Goal: Task Accomplishment & Management: Manage account settings

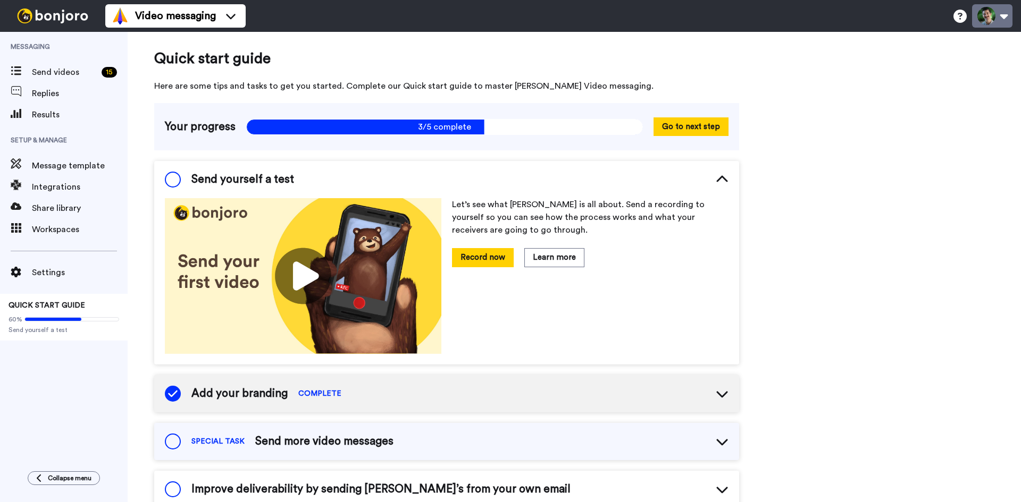
click at [1007, 18] on button at bounding box center [992, 15] width 40 height 23
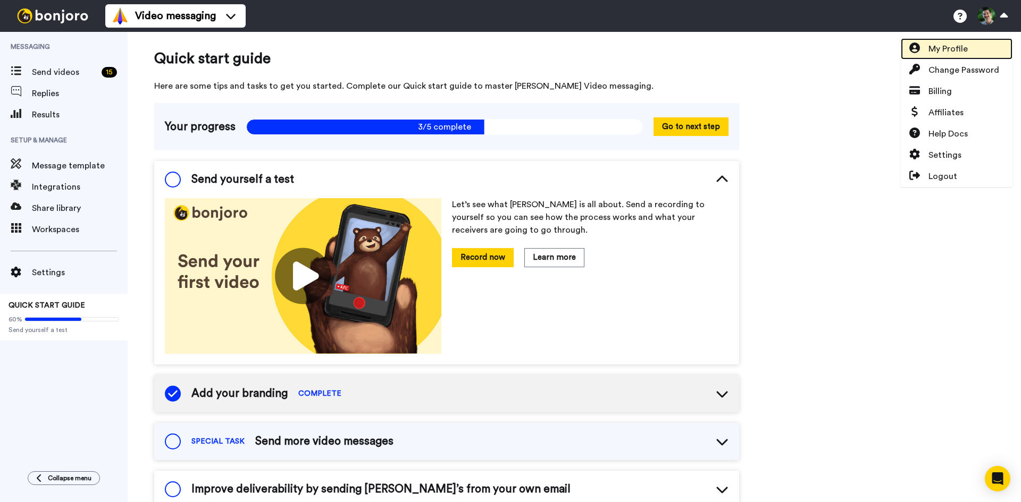
click at [961, 43] on span "My Profile" at bounding box center [947, 49] width 39 height 13
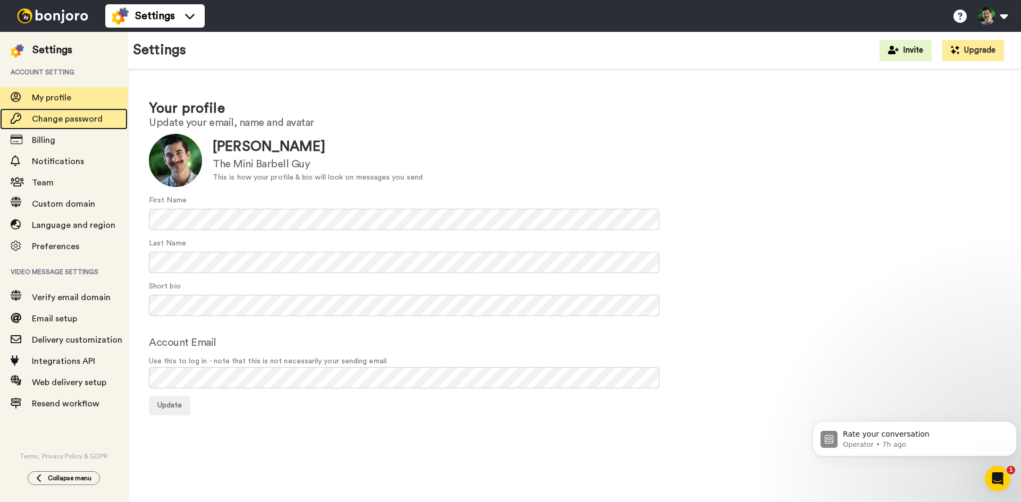
click at [83, 127] on div "Change password" at bounding box center [64, 118] width 128 height 21
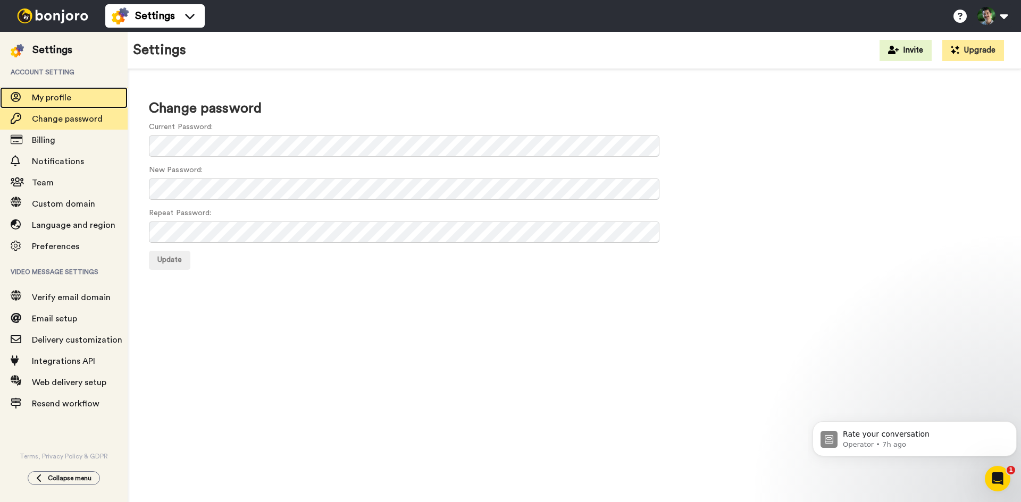
click at [60, 94] on span "My profile" at bounding box center [51, 98] width 39 height 9
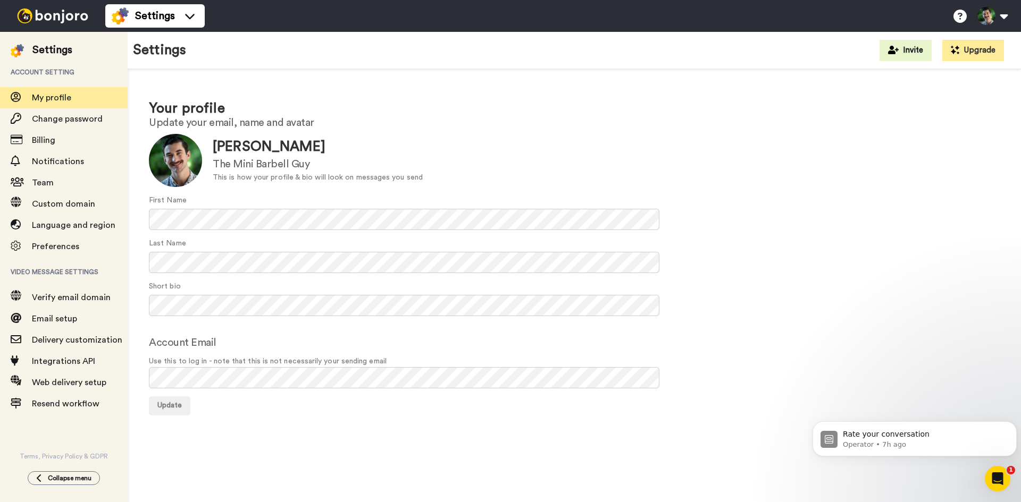
click at [261, 421] on div "Your profile Update your email, name and avatar Update Zach The Mini Barbell Gu…" at bounding box center [574, 257] width 893 height 376
click at [73, 123] on span "Change password" at bounding box center [67, 119] width 71 height 9
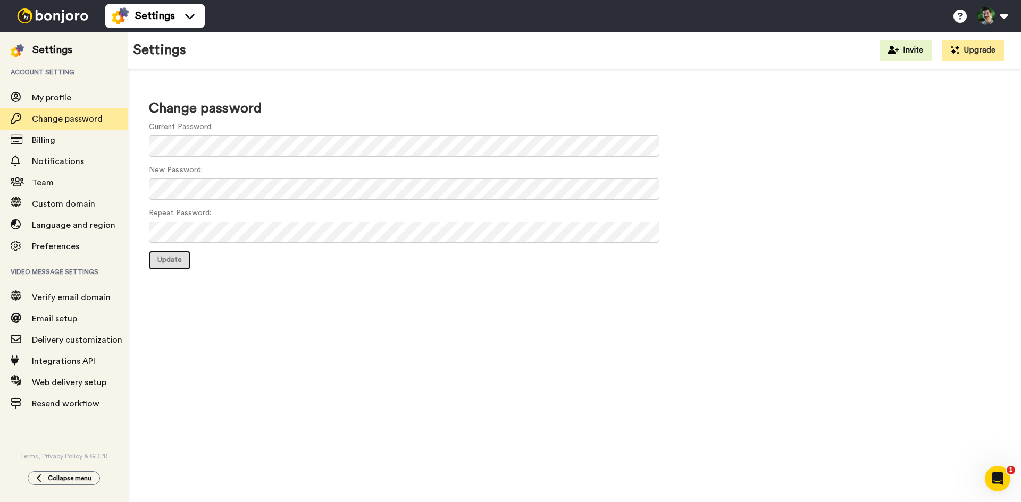
click at [176, 257] on span "Update" at bounding box center [169, 259] width 24 height 7
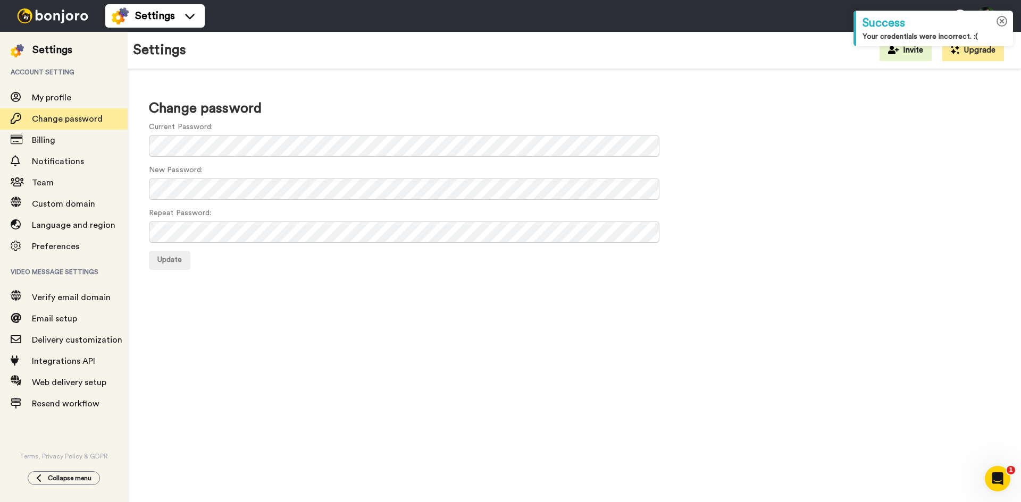
click at [999, 20] on icon at bounding box center [1001, 21] width 11 height 11
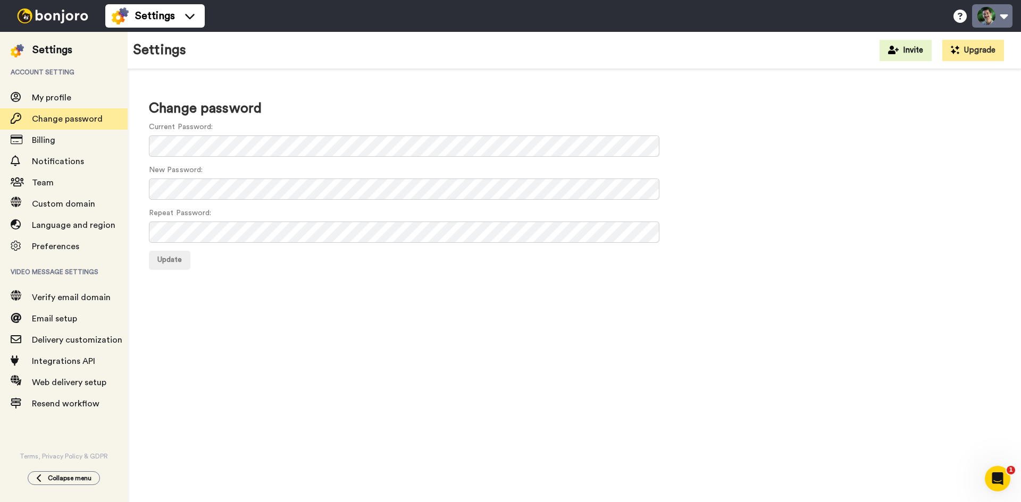
click at [983, 15] on button at bounding box center [992, 15] width 40 height 23
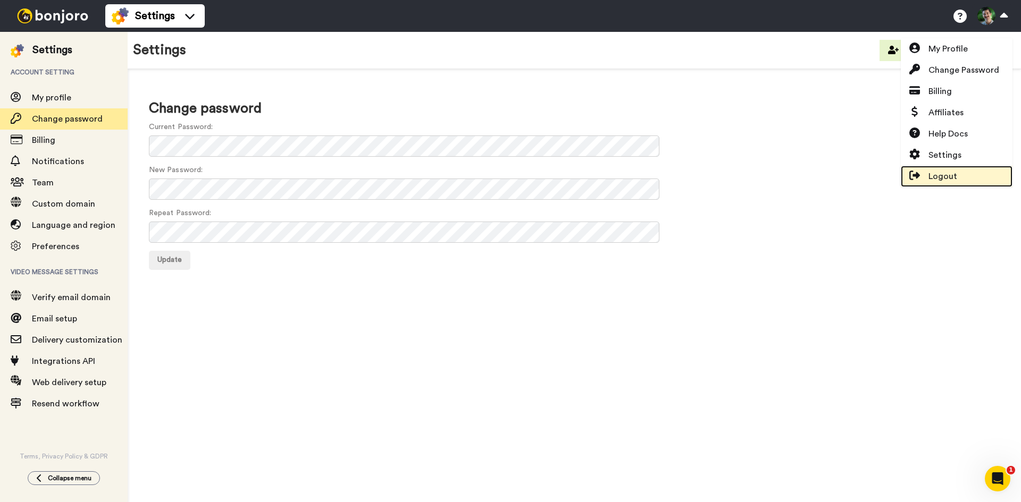
click at [933, 179] on span "Logout" at bounding box center [942, 176] width 29 height 13
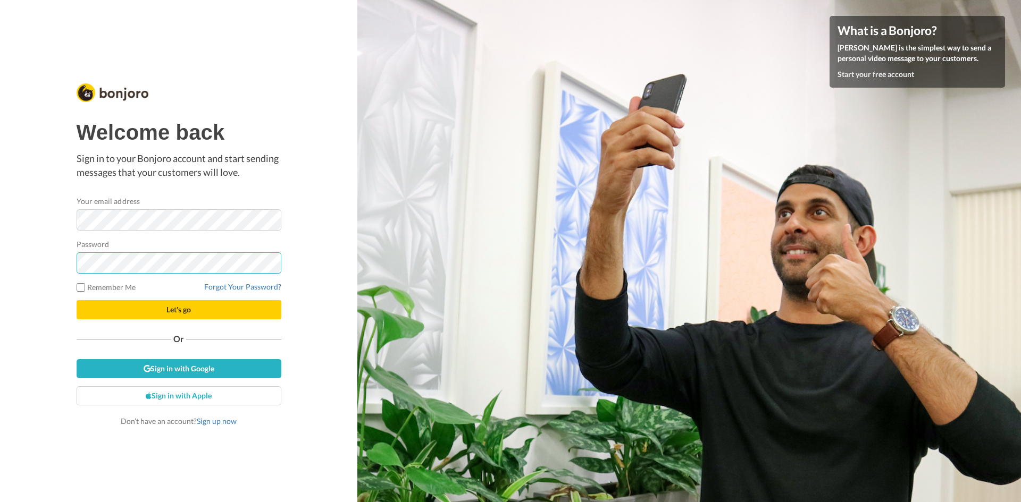
click at [77, 300] on button "Let's go" at bounding box center [179, 309] width 205 height 19
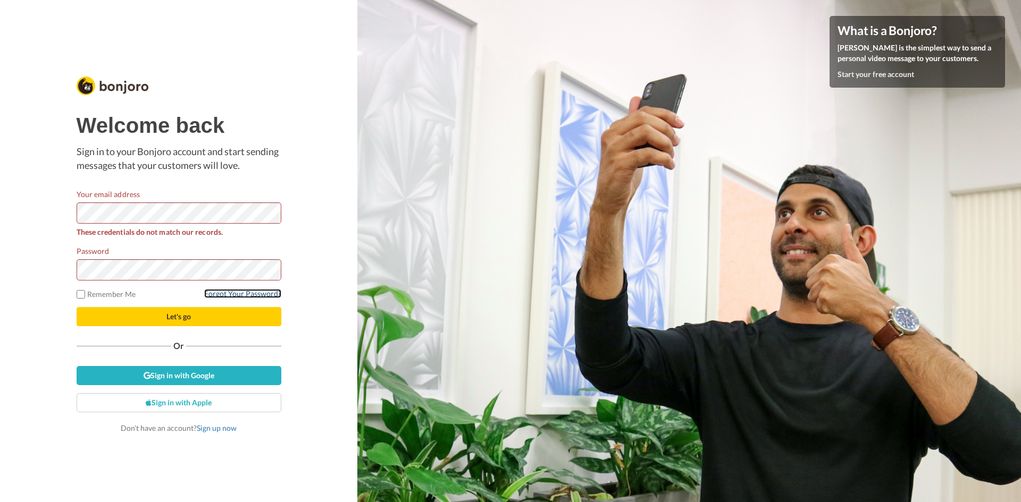
click at [255, 290] on link "Forgot Your Password?" at bounding box center [242, 293] width 77 height 9
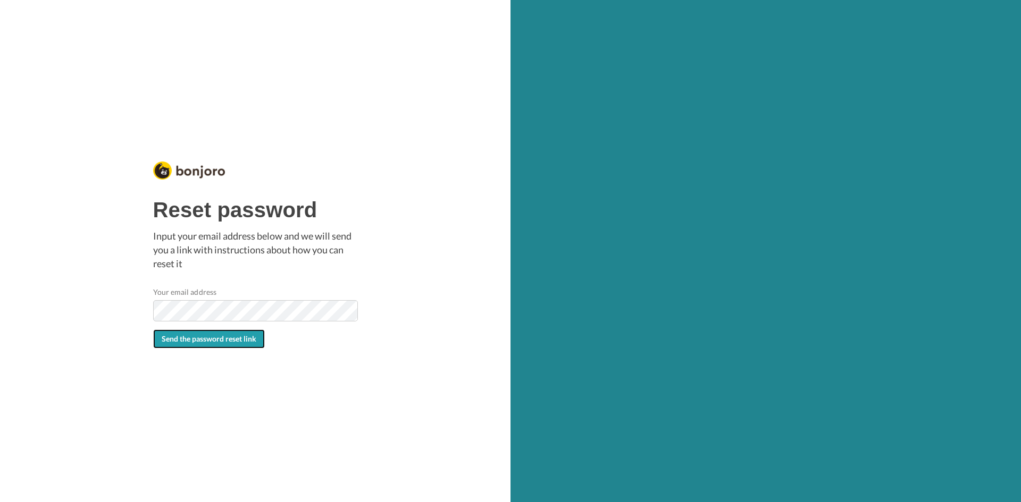
click at [196, 338] on span "Send the password reset link" at bounding box center [209, 338] width 95 height 9
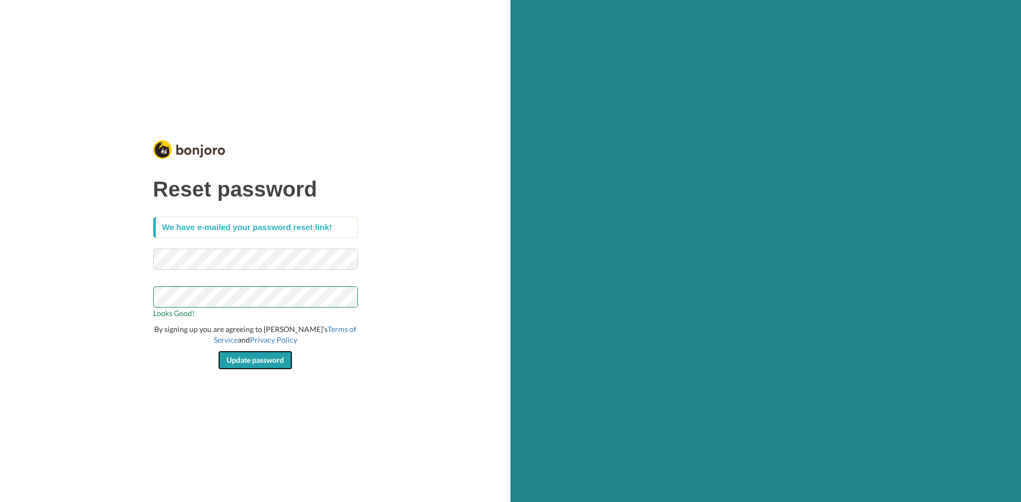
click at [251, 357] on span "Update password" at bounding box center [254, 360] width 57 height 9
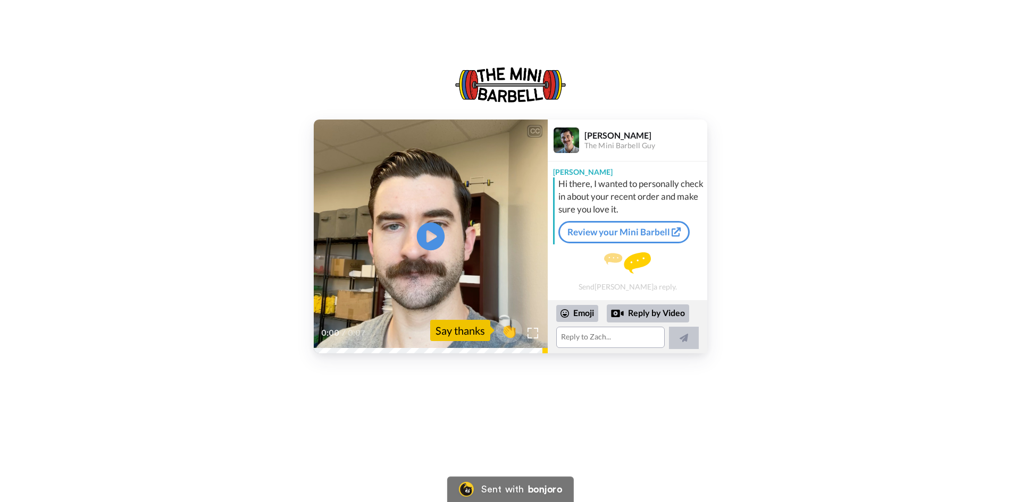
click at [432, 242] on icon at bounding box center [431, 237] width 28 height 28
click at [623, 231] on link "Review your Mini Barbell" at bounding box center [623, 232] width 131 height 22
click at [218, 186] on div "CC Play/Pause 0:07 / 0:07 👏 Say thanks [PERSON_NAME] The Mini Barbell [PERSON_N…" at bounding box center [510, 237] width 1021 height 234
click at [195, 167] on div "CC Play/Pause 0:07 / 0:07 👏 Say thanks [PERSON_NAME] The Mini Barbell [PERSON_N…" at bounding box center [510, 237] width 1021 height 234
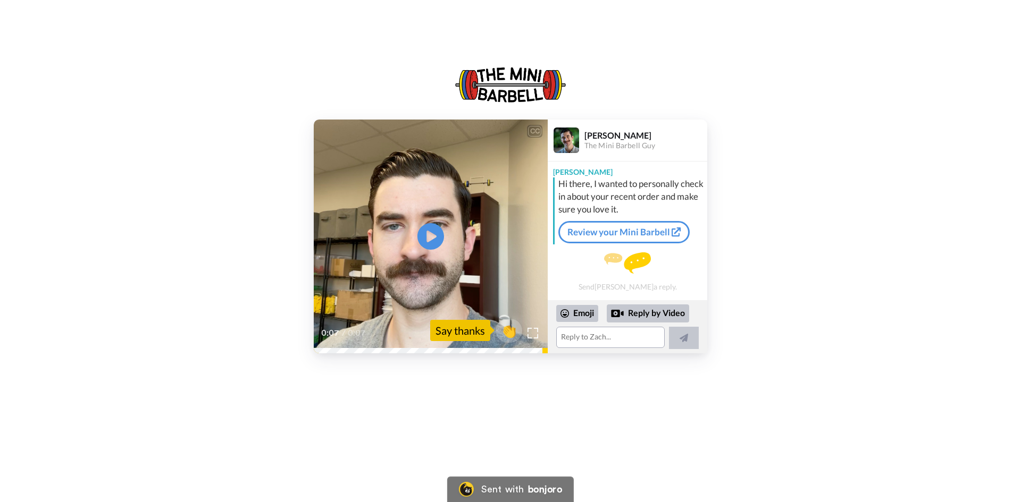
click at [195, 167] on div "CC Play/Pause 0:07 / 0:07 👏 Say thanks [PERSON_NAME] The Mini Barbell [PERSON_N…" at bounding box center [510, 237] width 1021 height 234
